Goal: Task Accomplishment & Management: Use online tool/utility

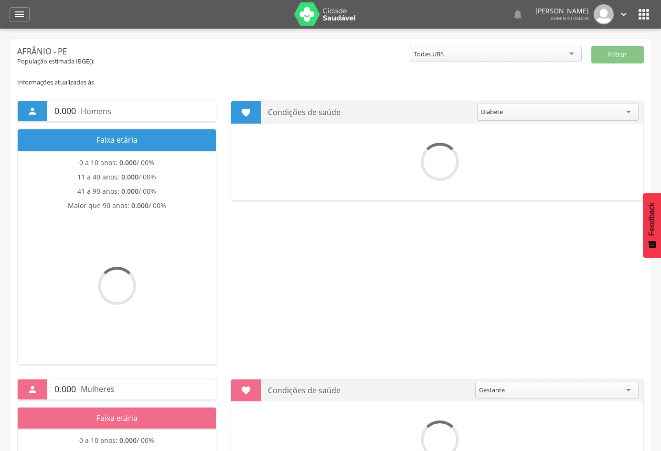
click at [18, 11] on icon "" at bounding box center [19, 14] width 11 height 11
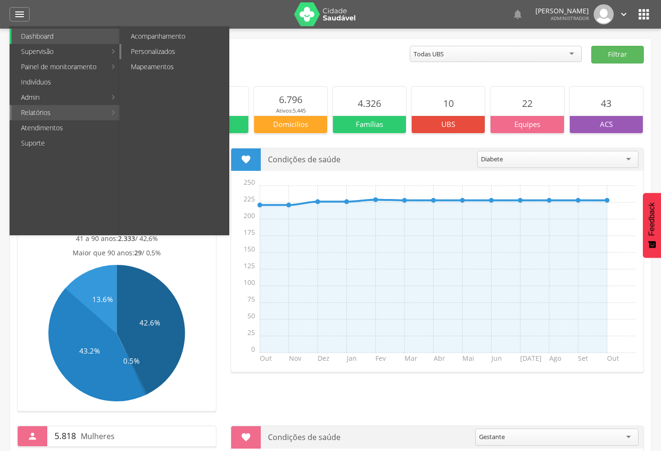
click at [164, 53] on link "Personalizados" at bounding box center [174, 51] width 107 height 15
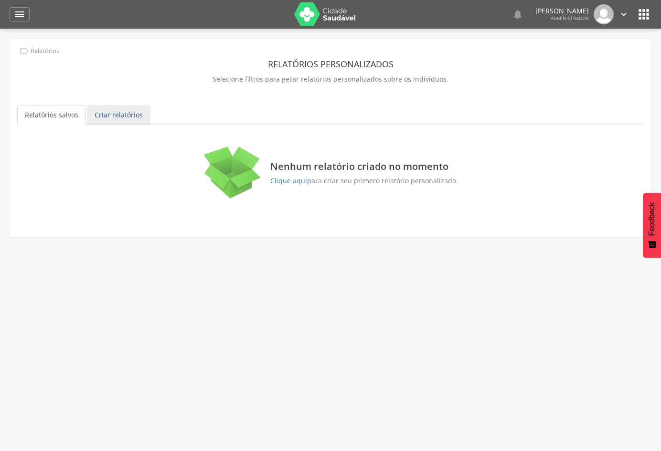
click at [116, 113] on link "Criar relatórios" at bounding box center [118, 115] width 63 height 20
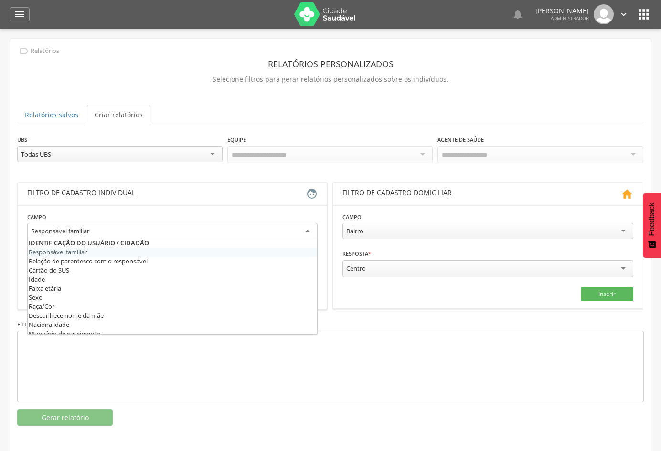
click at [294, 229] on div "Responsável familiar" at bounding box center [172, 231] width 290 height 17
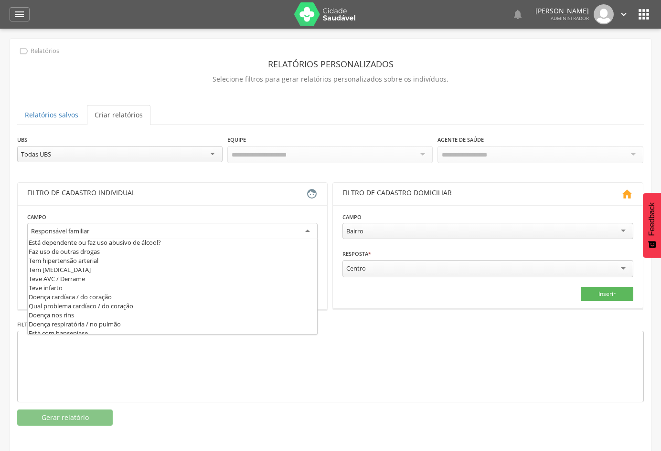
scroll to position [303, 0]
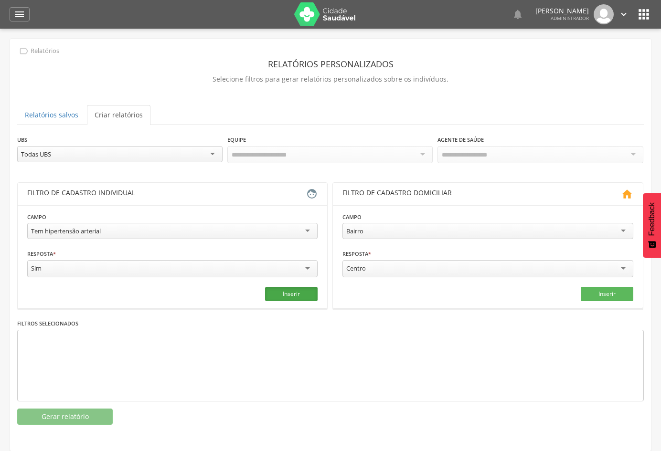
click at [281, 292] on button "Inserir" at bounding box center [291, 294] width 52 height 14
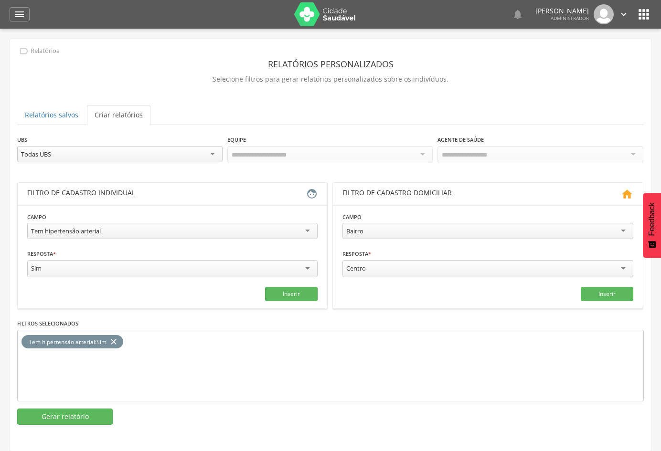
click at [188, 154] on div "Todas UBS" at bounding box center [119, 154] width 205 height 16
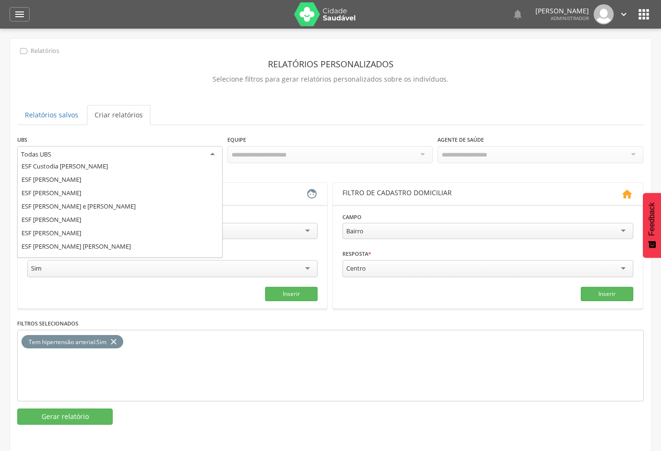
scroll to position [52, 0]
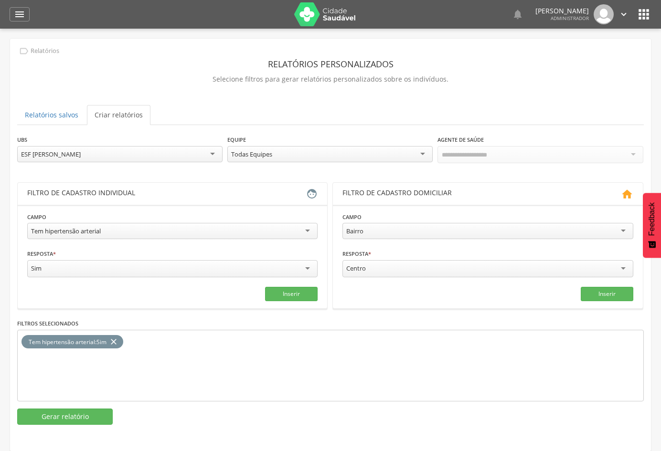
click at [423, 150] on div "Todas Equipes" at bounding box center [329, 154] width 205 height 16
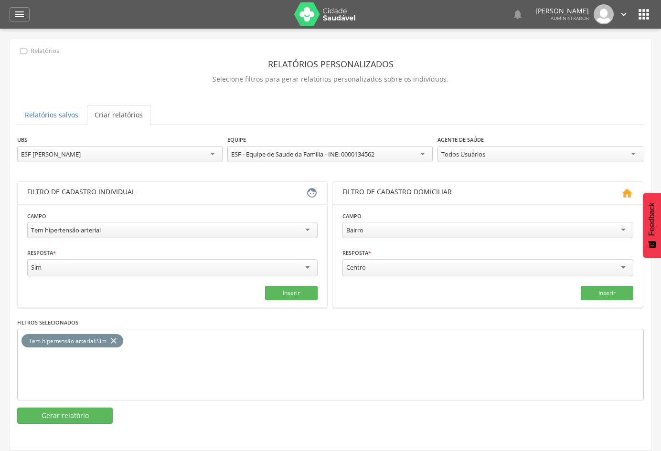
click at [540, 155] on div "Todos Usuários" at bounding box center [539, 154] width 205 height 16
click at [74, 415] on button "Gerar relatório" at bounding box center [64, 416] width 95 height 16
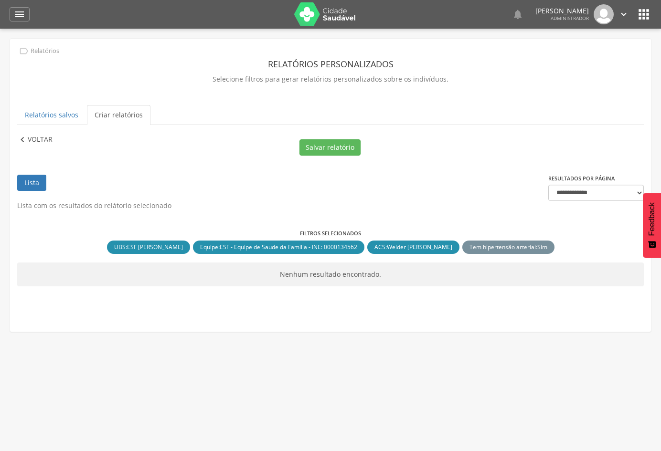
click at [40, 135] on p "Voltar" at bounding box center [40, 140] width 25 height 10
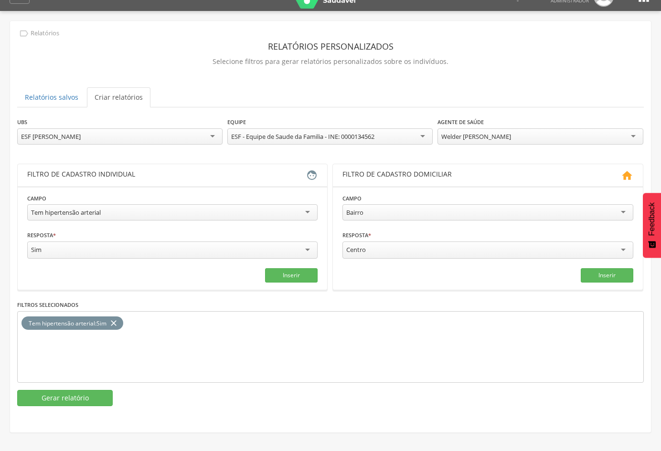
scroll to position [29, 0]
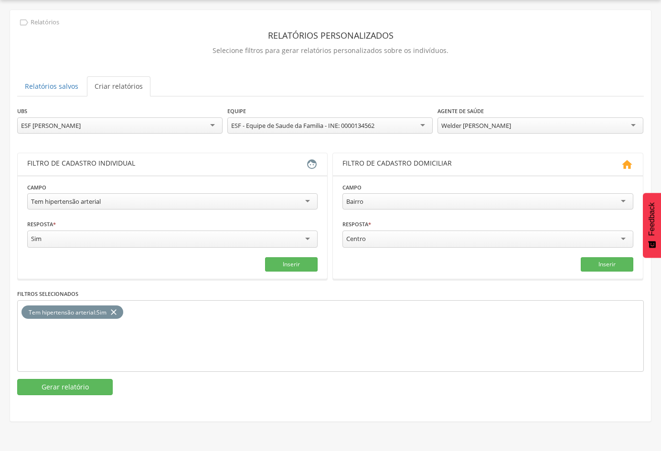
click at [115, 310] on icon "close" at bounding box center [114, 312] width 10 height 14
click at [292, 202] on div "Tem hipertensão arterial" at bounding box center [172, 201] width 290 height 16
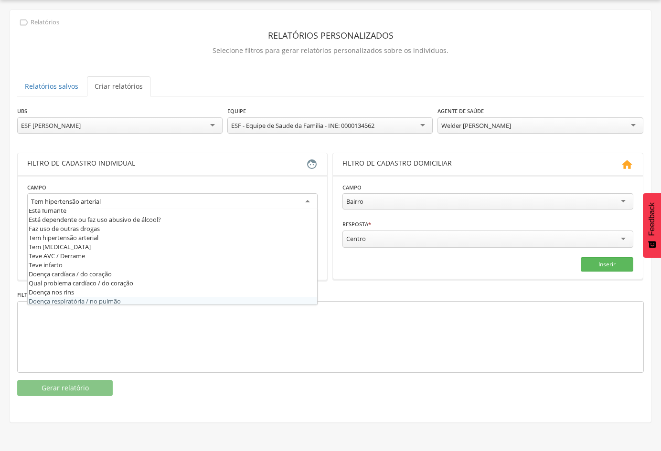
click at [92, 375] on div "**********" at bounding box center [330, 251] width 626 height 290
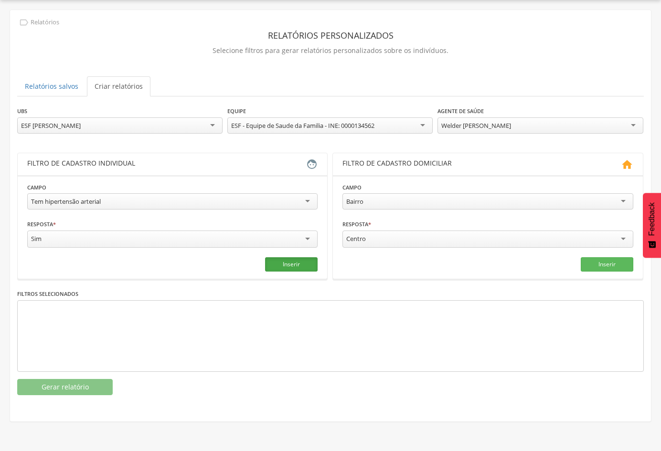
click at [297, 260] on button "Inserir" at bounding box center [291, 264] width 52 height 14
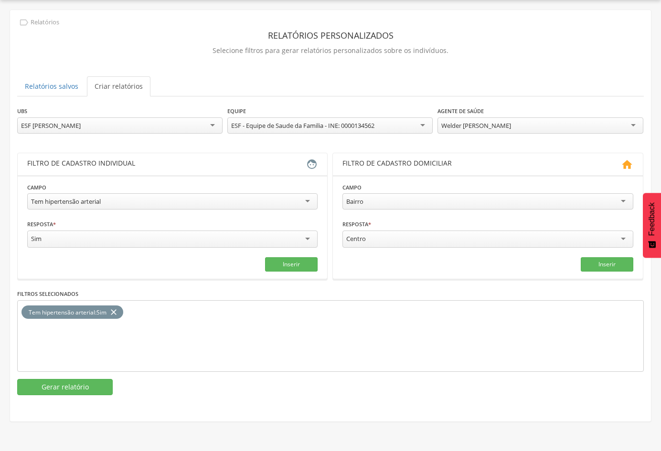
click at [115, 307] on icon "close" at bounding box center [114, 312] width 10 height 14
click at [307, 199] on div "Tem hipertensão arterial" at bounding box center [172, 201] width 290 height 16
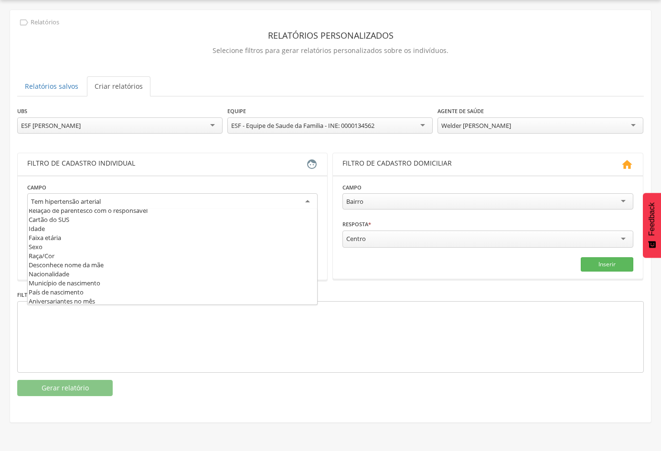
scroll to position [0, 0]
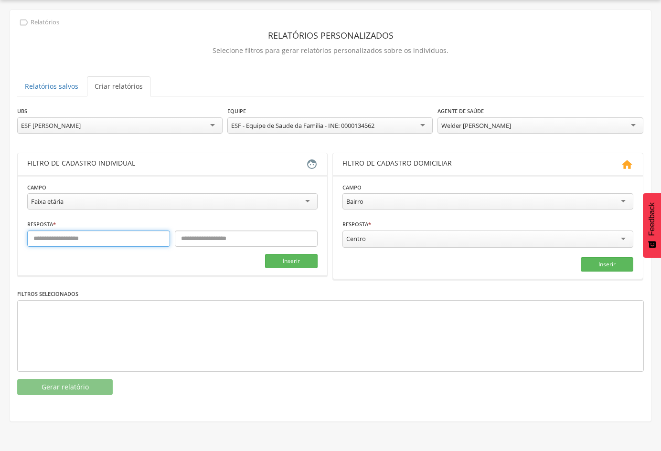
click at [137, 239] on input "text" at bounding box center [98, 239] width 143 height 16
type input "*"
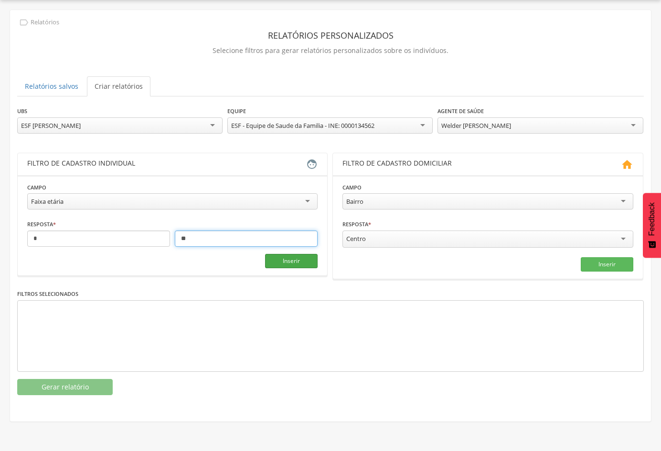
type input "**"
click at [296, 259] on button "Inserir" at bounding box center [291, 261] width 52 height 14
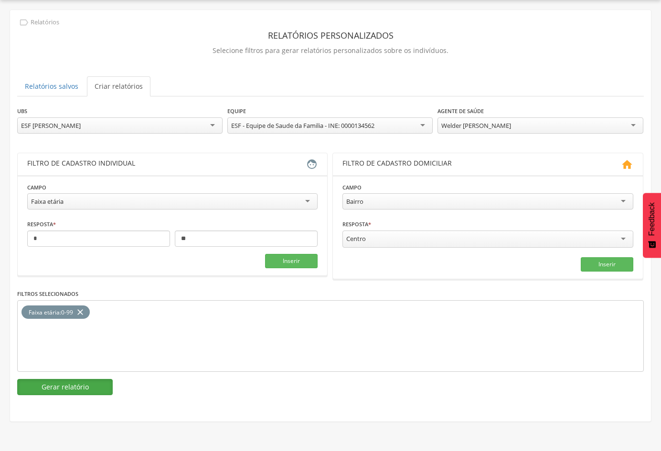
click at [106, 382] on button "Gerar relatório" at bounding box center [64, 387] width 95 height 16
